Goal: Task Accomplishment & Management: Manage account settings

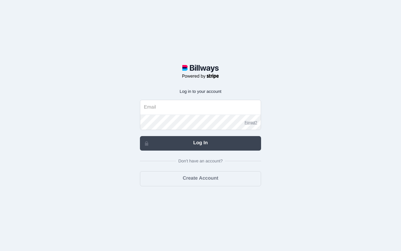
type input "[EMAIL_ADDRESS][DOMAIN_NAME]"
click at [204, 142] on link "Log In" at bounding box center [200, 143] width 121 height 15
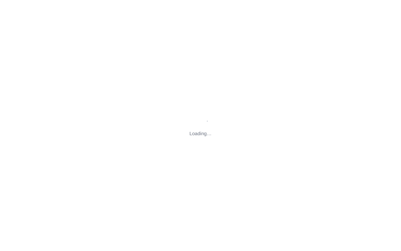
type input "[STREET_ADDRESS][US_STATE]"
type input "[EMAIL_ADDRESS][DOMAIN_NAME]"
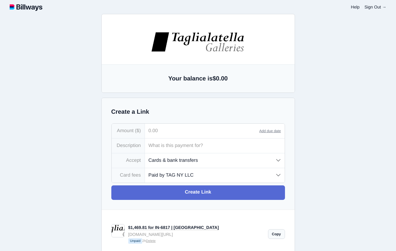
click at [190, 131] on input "tel" at bounding box center [202, 131] width 115 height 15
type input "1,328.28"
click at [193, 153] on li "Accept Cards & bank transfers Cards only Bank transfers only" at bounding box center [198, 160] width 173 height 15
click at [189, 151] on input "text" at bounding box center [215, 146] width 140 height 15
click at [173, 146] on input "IN-6817 | Rabach" at bounding box center [215, 146] width 140 height 15
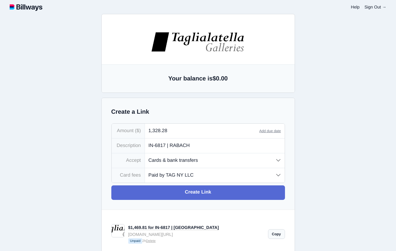
type input "IN-6817 | RABACH"
click at [156, 243] on link "Delete" at bounding box center [151, 241] width 10 height 4
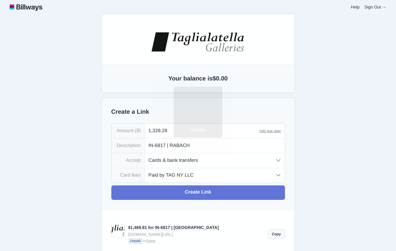
type input "christiona+tagnyllc@djtfa.com"
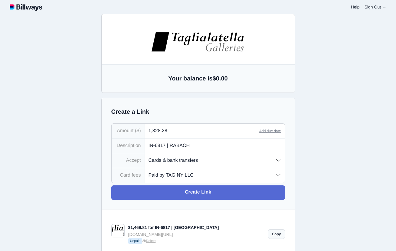
type input "li@inkentertainment.com"
type input "kai@djtfa.com"
click at [197, 176] on select "Paid by TAG NY LLC Paid by customer (US) Paid by customer (Int'l)" at bounding box center [215, 175] width 140 height 14
select select "customer"
click at [145, 169] on select "Paid by TAG NY LLC Paid by customer (US) Paid by customer (Int'l)" at bounding box center [215, 175] width 140 height 14
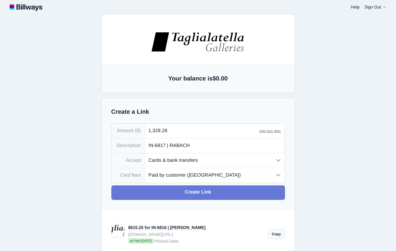
click at [183, 196] on link "Create Link" at bounding box center [198, 193] width 174 height 15
type input "christiona+tagnyllc@djtfa.com"
type input "li@inkentertainment.com"
type input "kai@djtfa.com"
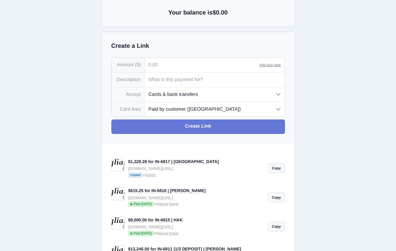
scroll to position [66, 0]
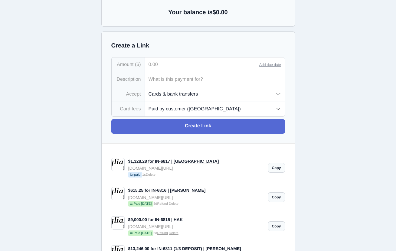
click at [272, 167] on link "Copy" at bounding box center [276, 168] width 17 height 10
